Goal: Information Seeking & Learning: Check status

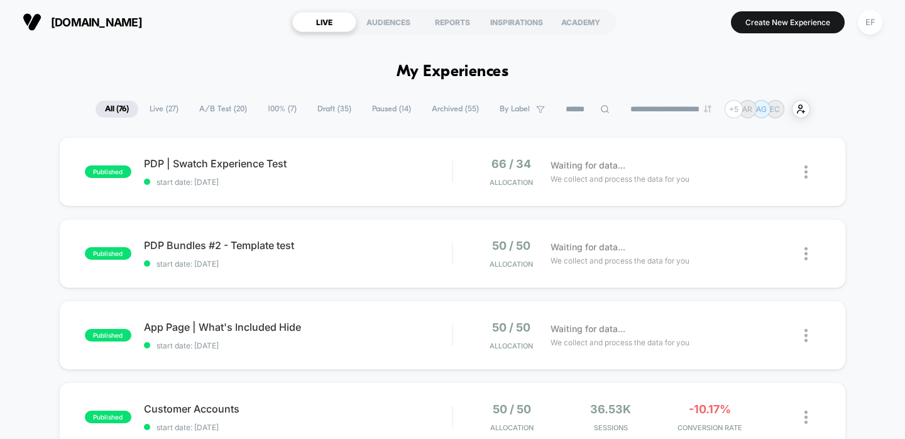
click at [375, 104] on span "Paused ( 14 )" at bounding box center [392, 109] width 58 height 17
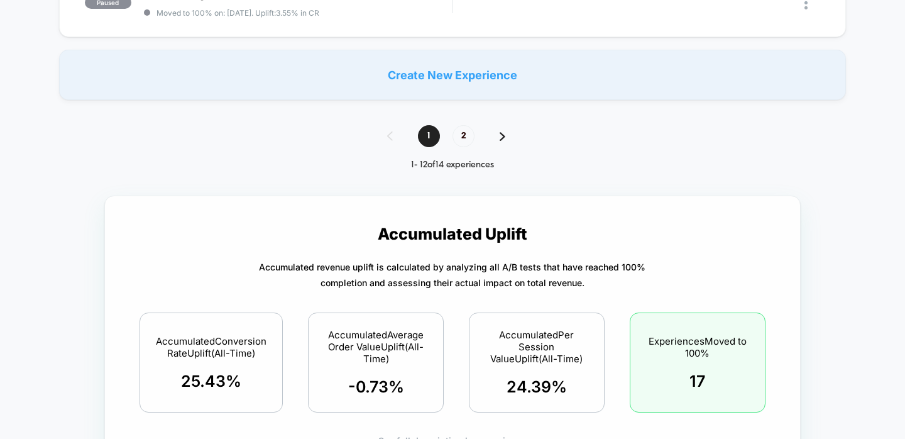
scroll to position [1029, 0]
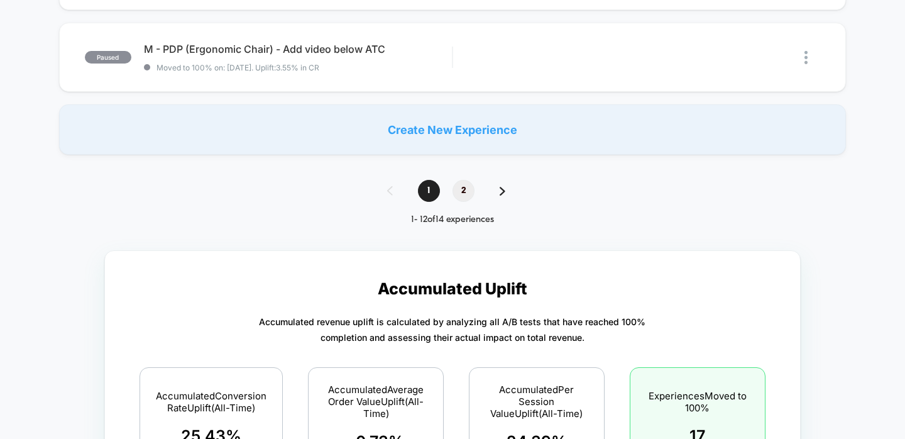
click at [461, 185] on span "2" at bounding box center [464, 191] width 22 height 22
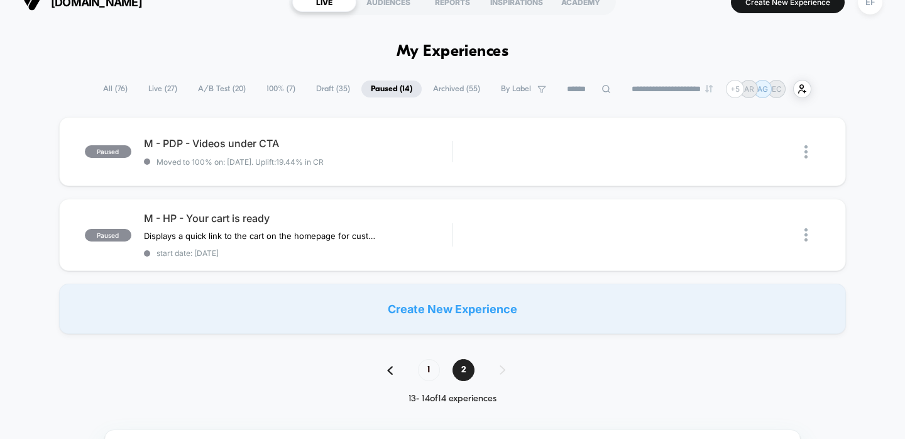
scroll to position [14, 0]
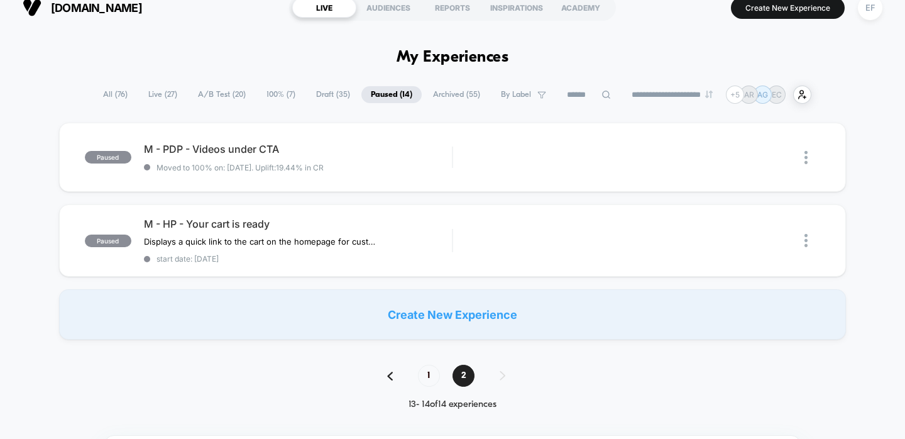
click at [435, 94] on span "Archived ( 55 )" at bounding box center [457, 94] width 66 height 17
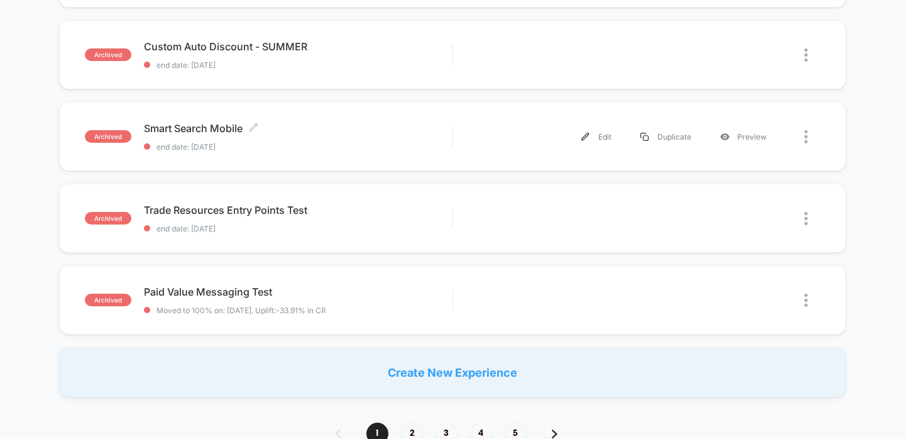
scroll to position [804, 0]
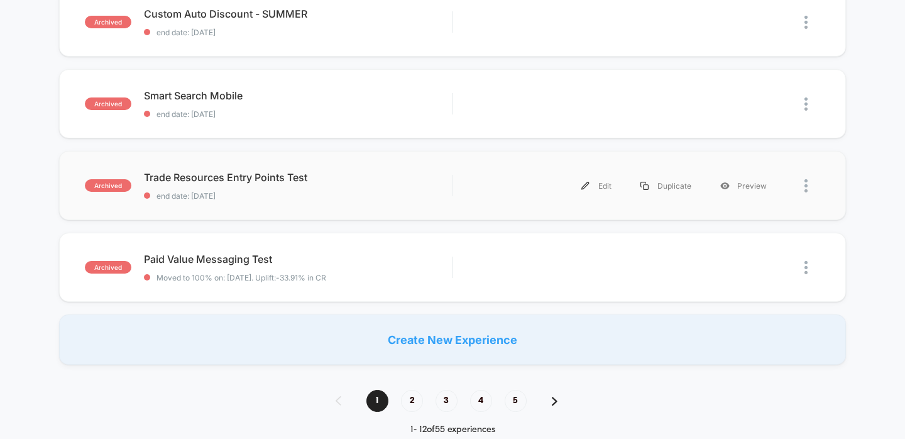
click at [358, 165] on div "archived Trade Resources Entry Points Test end date: [DATE] Edit Duplicate Prev…" at bounding box center [453, 185] width 788 height 69
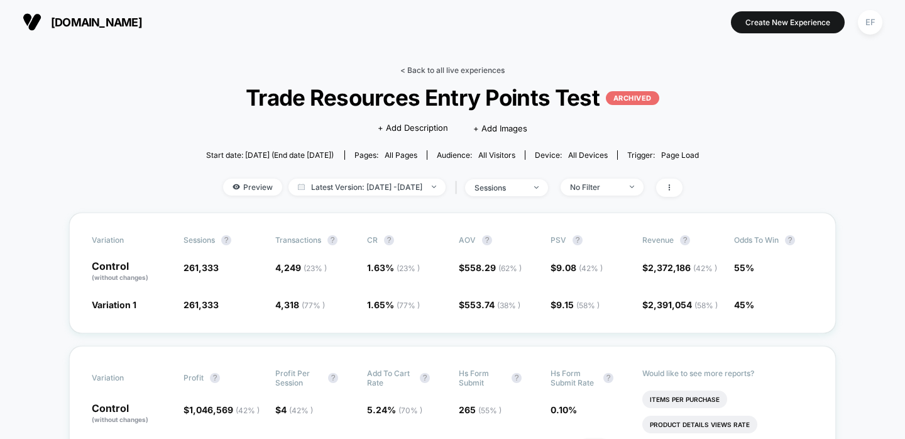
click at [480, 72] on link "< Back to all live experiences" at bounding box center [453, 69] width 104 height 9
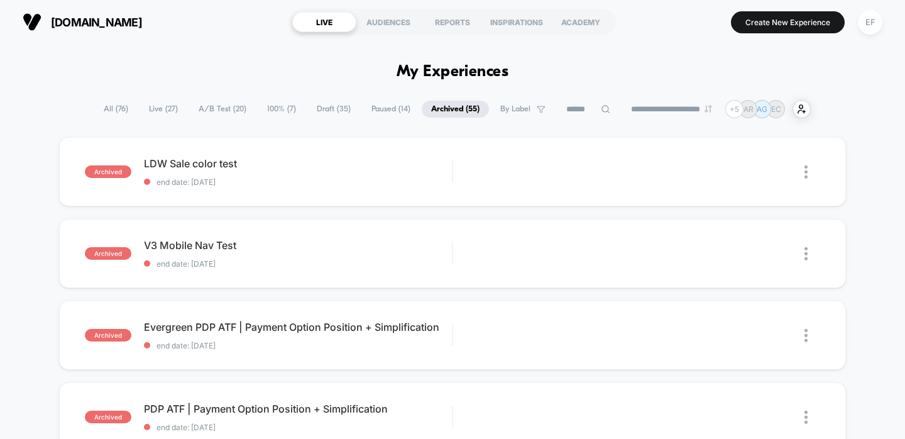
click at [277, 106] on span "100% ( 7 )" at bounding box center [282, 109] width 48 height 17
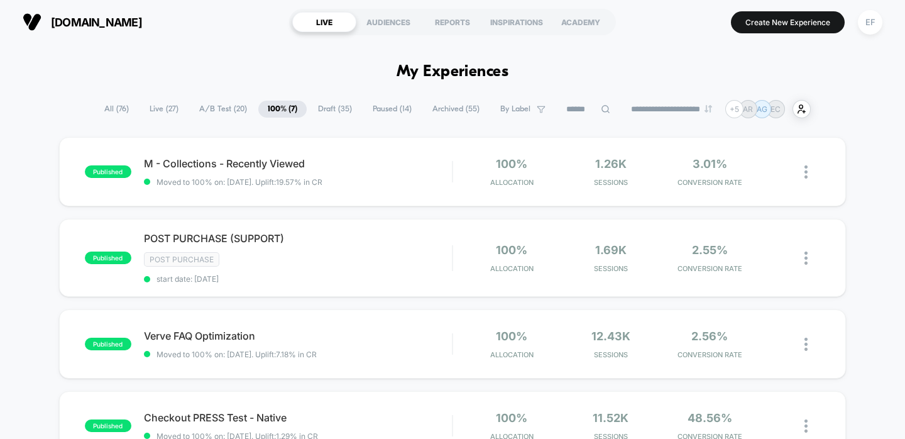
click at [218, 107] on span "A/B Test ( 20 )" at bounding box center [223, 109] width 67 height 17
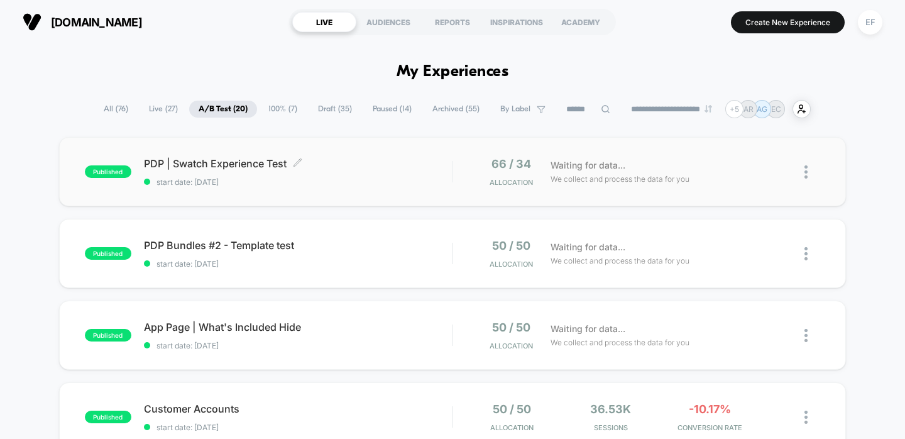
click at [358, 170] on div "PDP | Swatch Experience Test Click to edit experience details Click to edit exp…" at bounding box center [298, 172] width 309 height 30
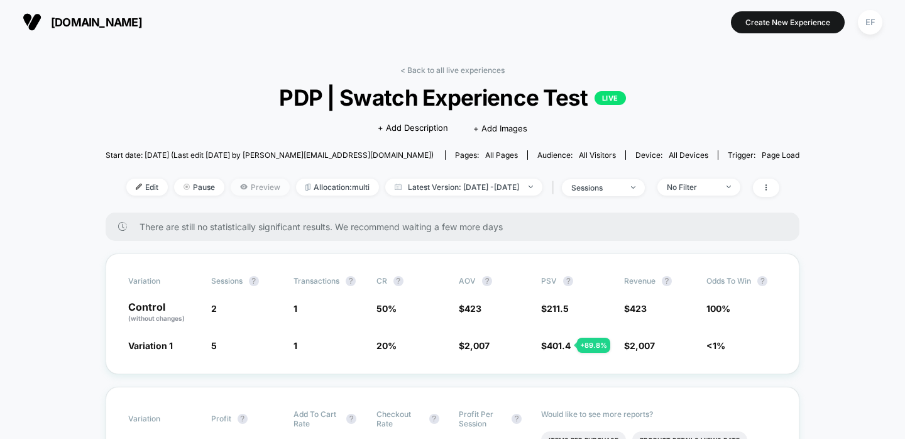
click at [240, 184] on icon at bounding box center [244, 187] width 8 height 8
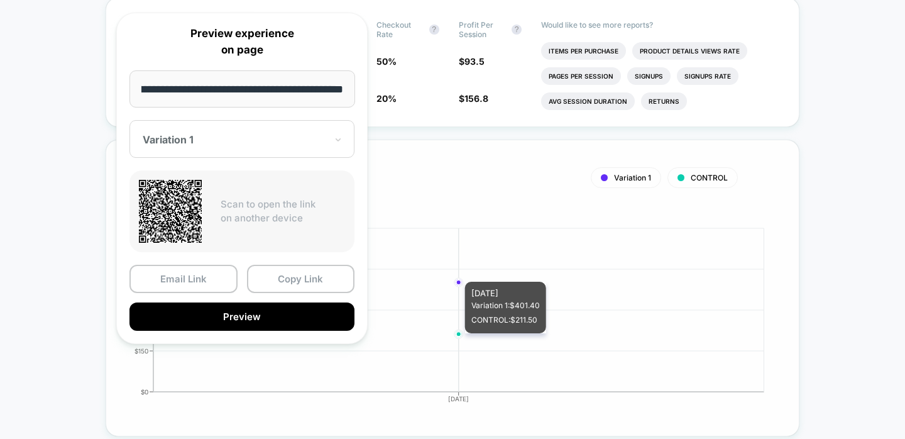
scroll to position [384, 0]
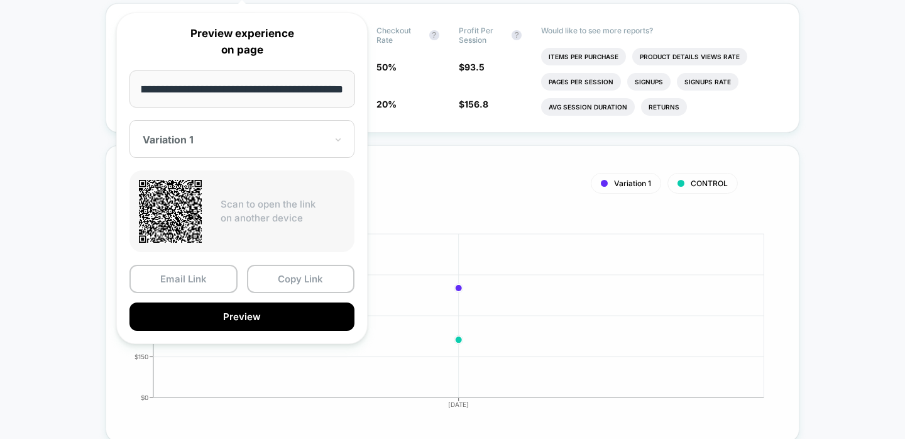
click at [260, 276] on button "Copy Link" at bounding box center [301, 279] width 108 height 28
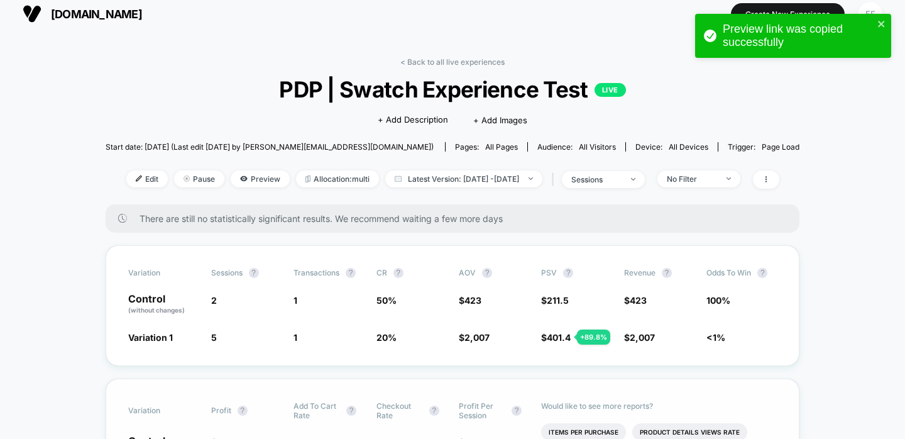
scroll to position [0, 0]
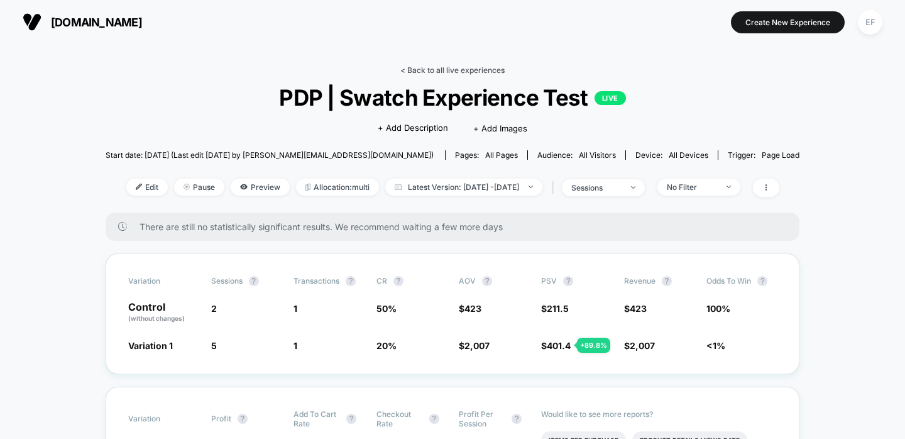
click at [456, 69] on link "< Back to all live experiences" at bounding box center [453, 69] width 104 height 9
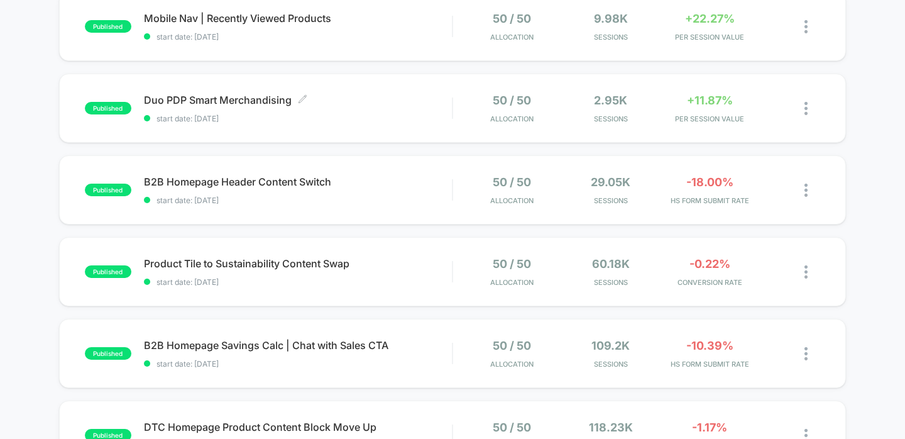
scroll to position [620, 0]
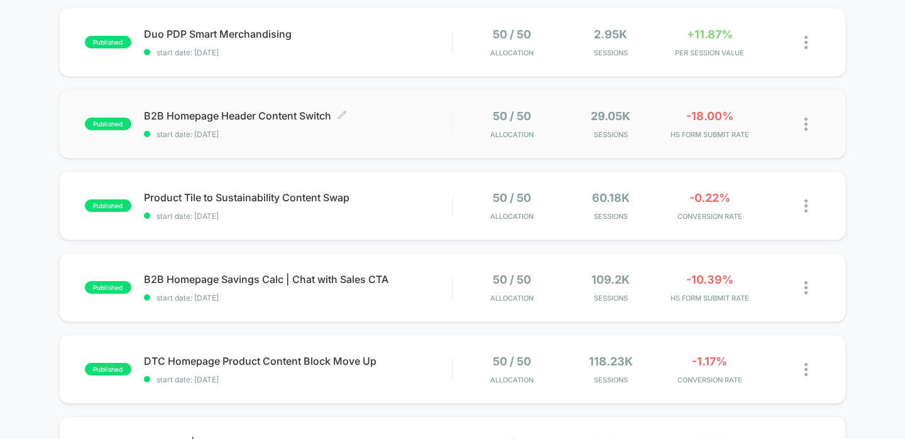
click at [348, 111] on span "B2B Homepage Header Content Switch Click to edit experience details" at bounding box center [298, 115] width 309 height 13
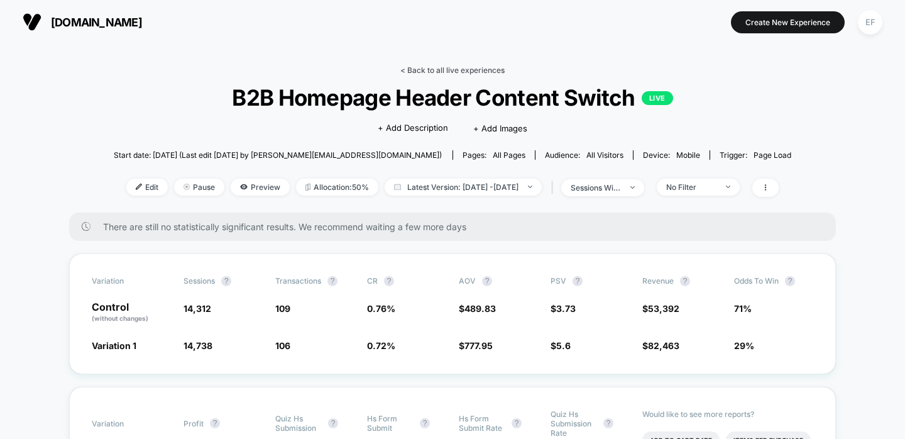
click at [447, 69] on link "< Back to all live experiences" at bounding box center [453, 69] width 104 height 9
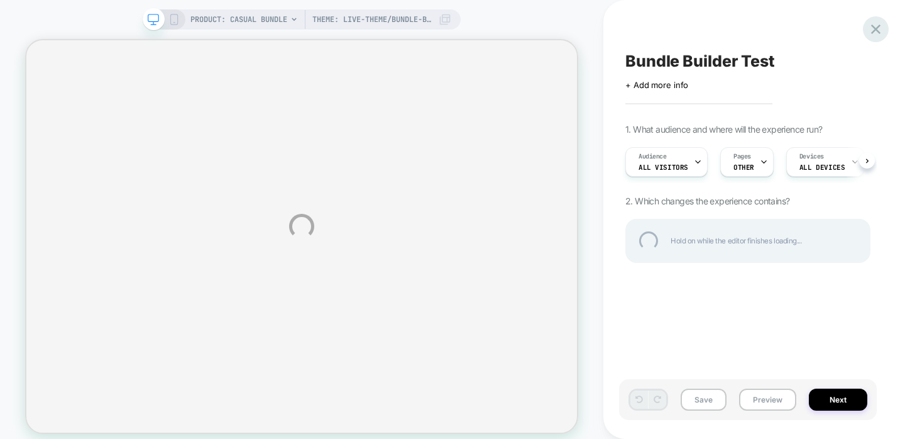
click at [877, 31] on div at bounding box center [876, 29] width 26 height 26
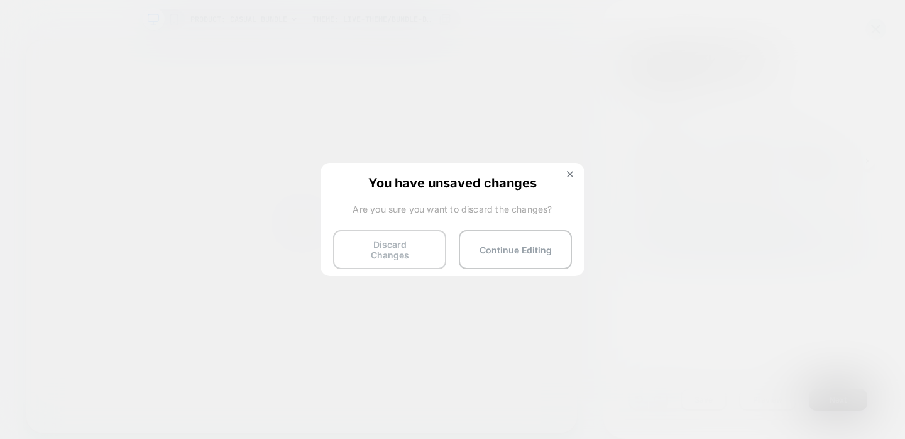
click at [429, 248] on button "Discard Changes" at bounding box center [389, 249] width 113 height 39
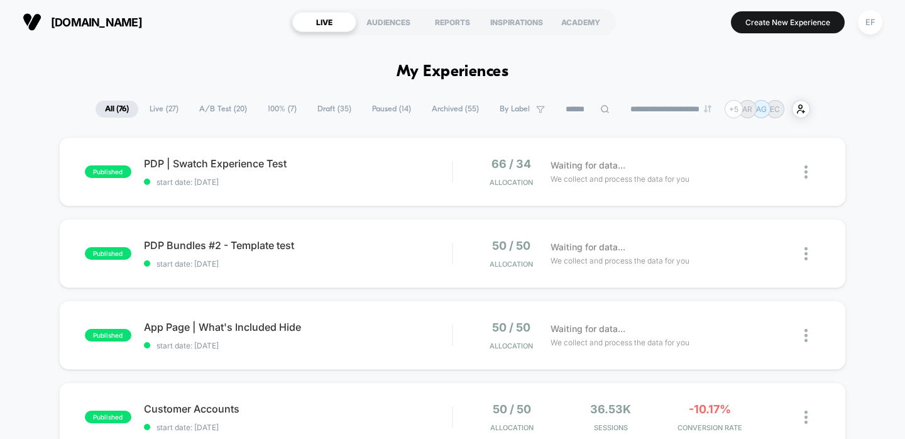
click at [206, 105] on span "A/B Test ( 20 )" at bounding box center [223, 109] width 67 height 17
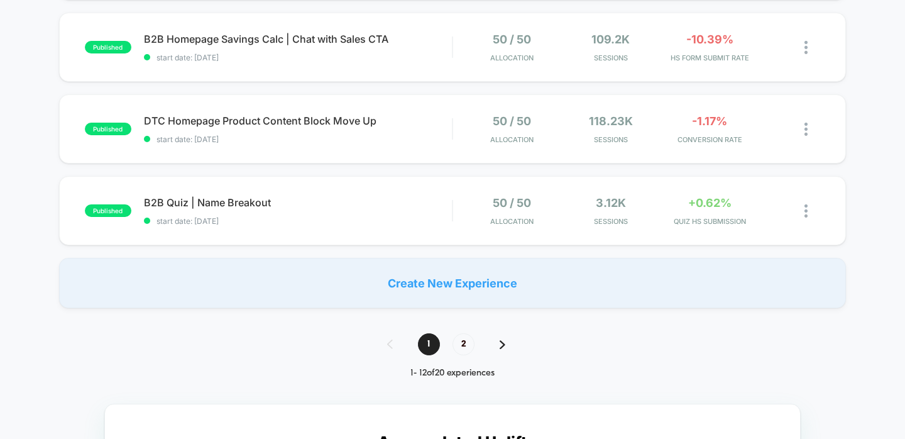
scroll to position [863, 0]
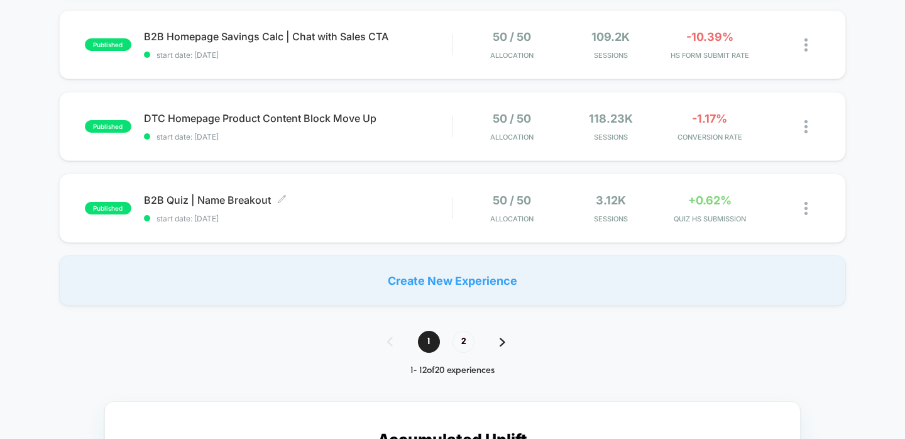
click at [362, 194] on span "B2B Quiz | Name Breakout Click to edit experience details" at bounding box center [298, 200] width 309 height 13
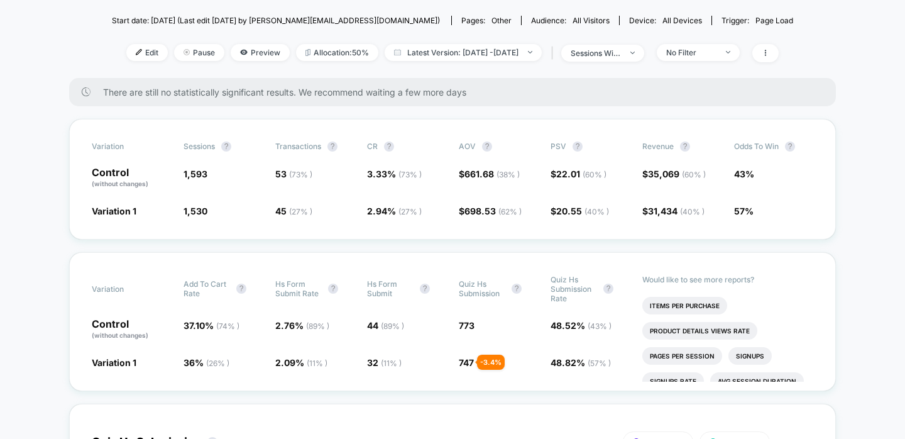
scroll to position [176, 0]
